Goal: Entertainment & Leisure: Browse casually

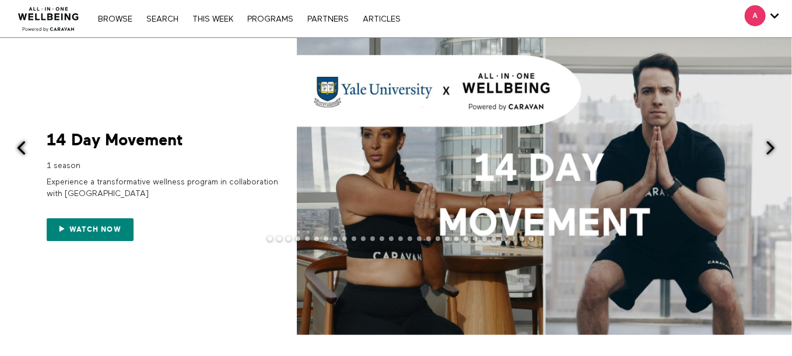
click at [769, 150] on span at bounding box center [771, 148] width 15 height 15
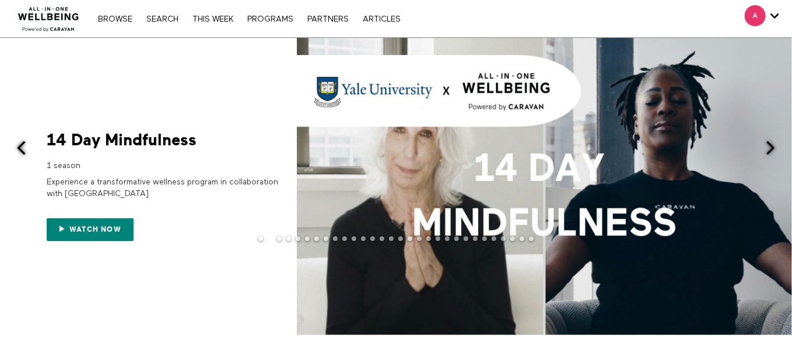
click at [769, 150] on span at bounding box center [771, 148] width 15 height 15
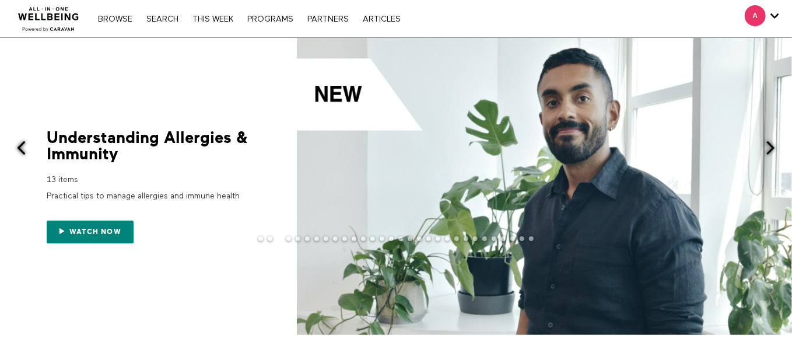
click at [769, 150] on span at bounding box center [771, 148] width 15 height 15
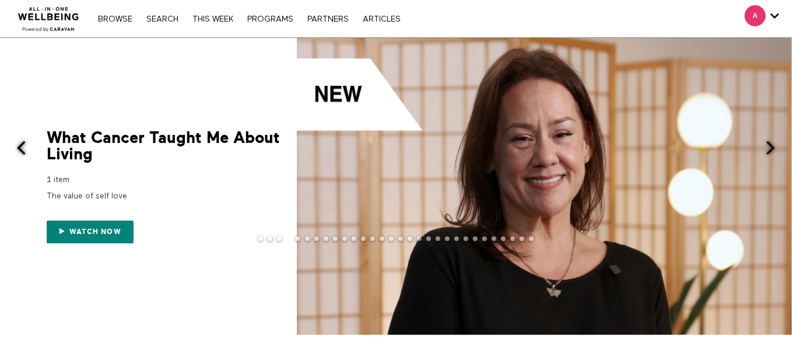
click at [23, 70] on button at bounding box center [14, 149] width 29 height 222
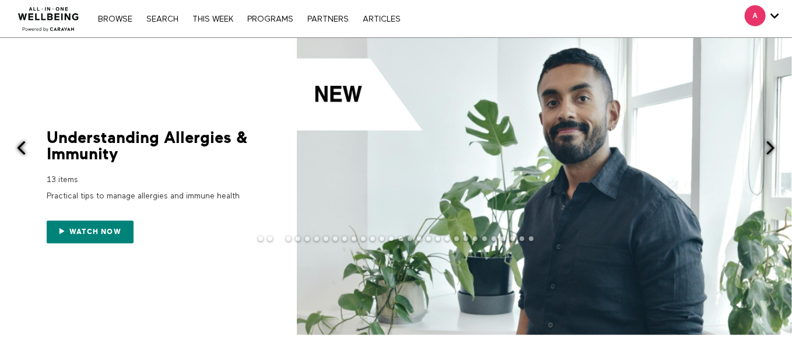
click at [768, 147] on span at bounding box center [771, 148] width 15 height 15
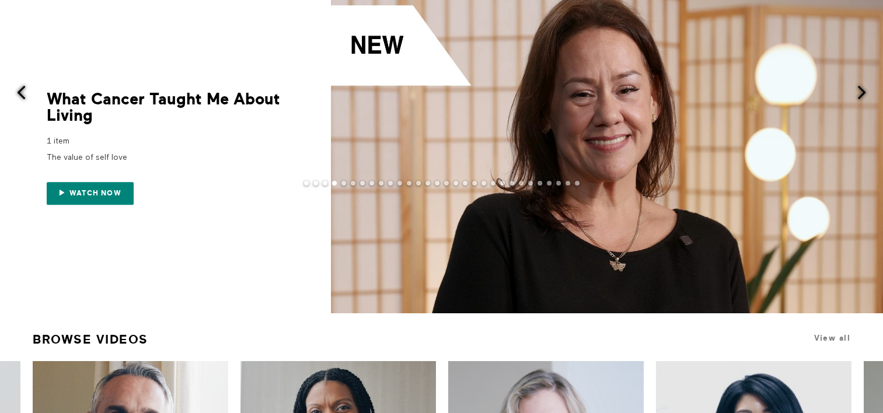
scroll to position [55, 0]
click at [71, 267] on div at bounding box center [441, 148] width 883 height 331
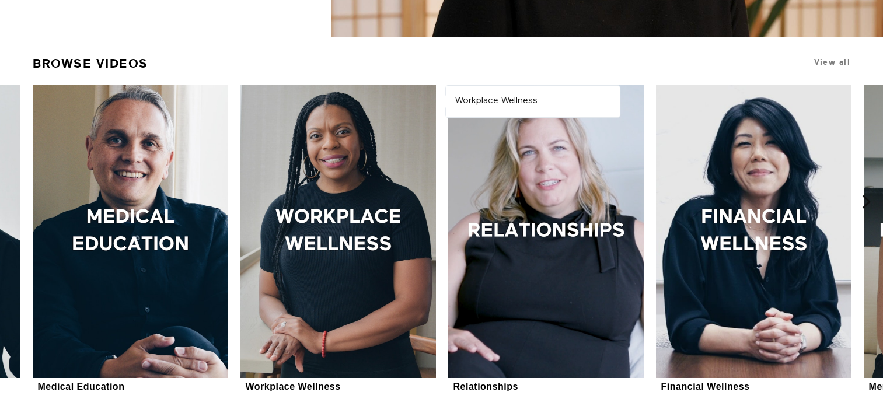
scroll to position [335, 0]
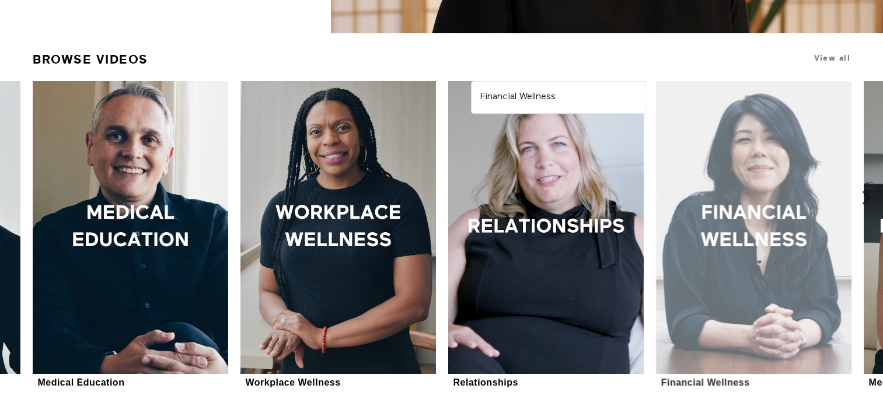
click at [728, 237] on div at bounding box center [753, 227] width 195 height 293
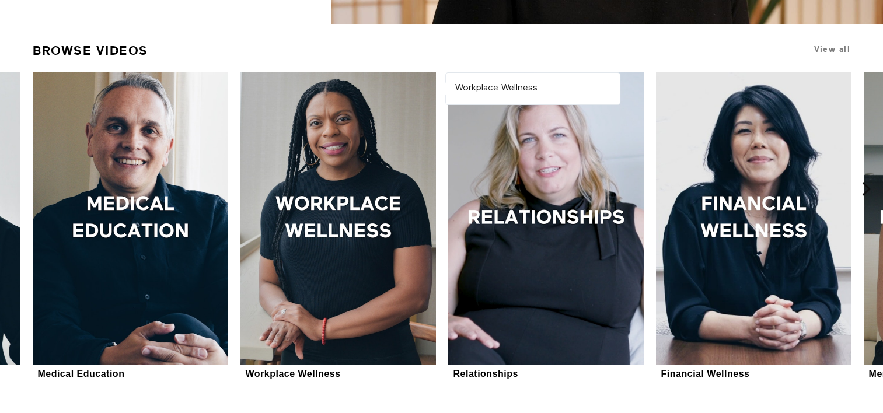
scroll to position [331, 0]
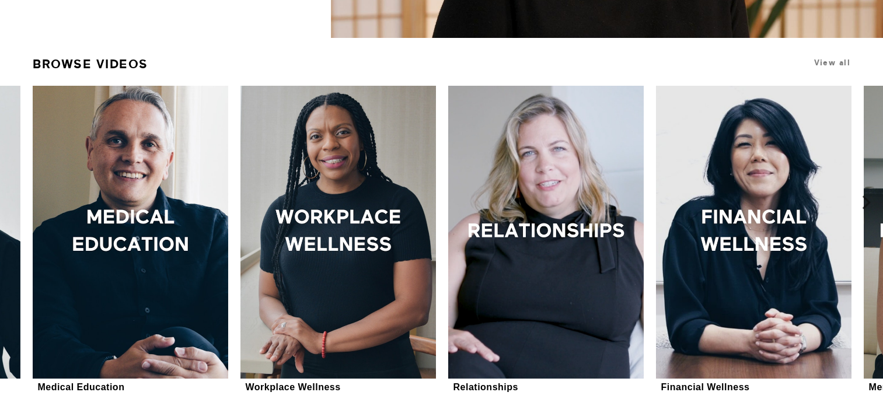
click at [792, 220] on button at bounding box center [872, 202] width 37 height 403
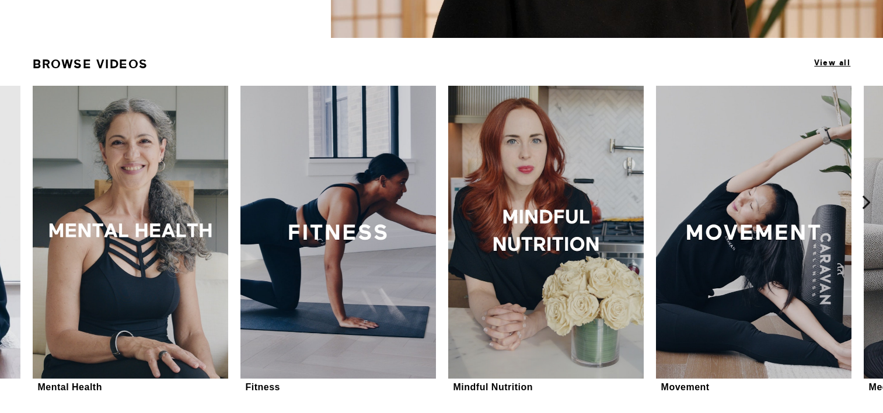
click at [792, 58] on span "View all" at bounding box center [832, 62] width 36 height 9
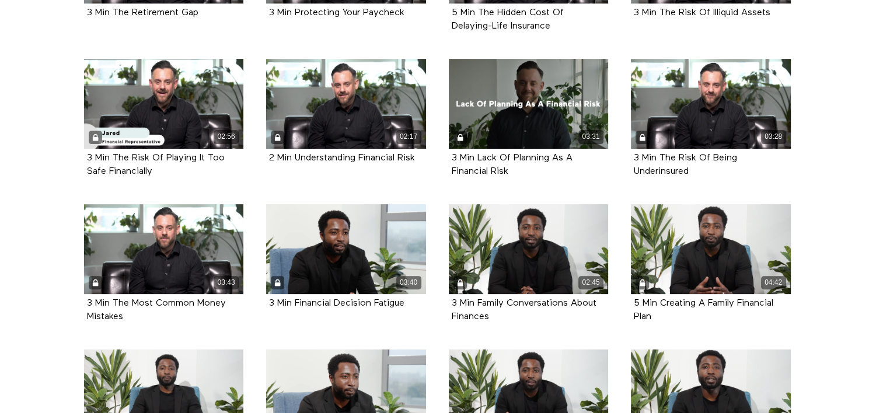
scroll to position [238, 0]
